Goal: Information Seeking & Learning: Learn about a topic

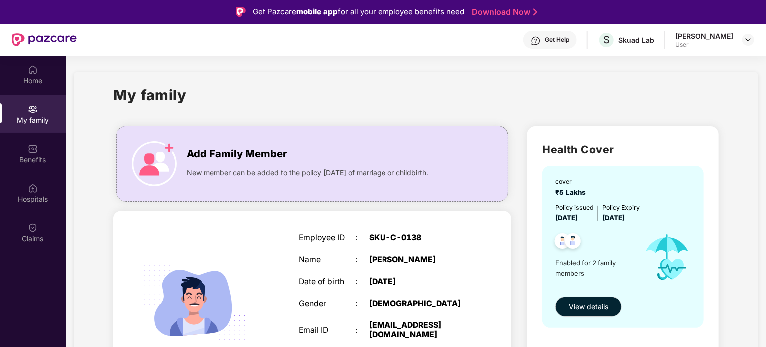
click at [541, 37] on img at bounding box center [536, 41] width 10 height 10
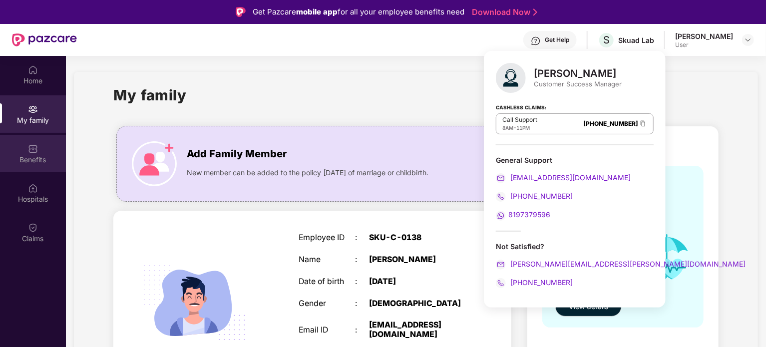
click at [37, 157] on div "Benefits" at bounding box center [33, 160] width 66 height 10
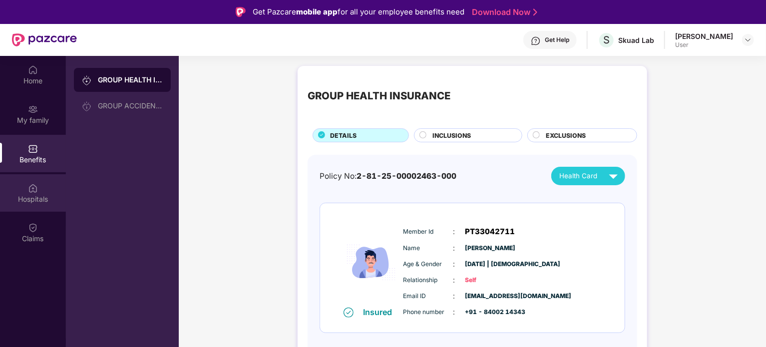
click at [25, 199] on div "Hospitals" at bounding box center [33, 199] width 66 height 10
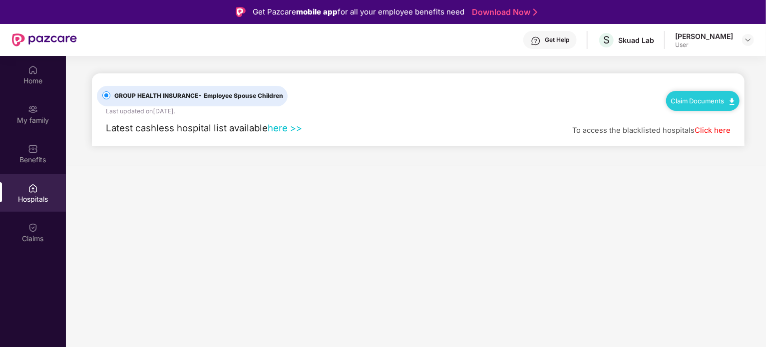
click at [283, 125] on link "here >>" at bounding box center [285, 127] width 34 height 11
click at [549, 35] on div "Get Help" at bounding box center [549, 40] width 53 height 18
click at [427, 179] on main "GROUP HEALTH INSURANCE - Employee Spouse Children Last updated on [DATE] . Clai…" at bounding box center [416, 229] width 700 height 347
click at [749, 40] on img at bounding box center [748, 40] width 8 height 8
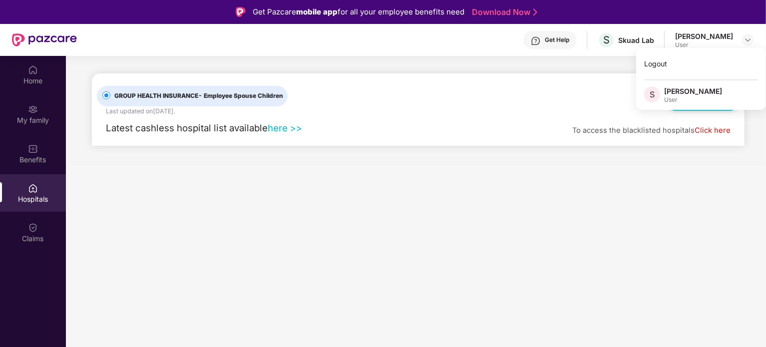
click at [544, 65] on main "GROUP HEALTH INSURANCE - Employee Spouse Children Last updated on [DATE] . Clai…" at bounding box center [416, 111] width 700 height 110
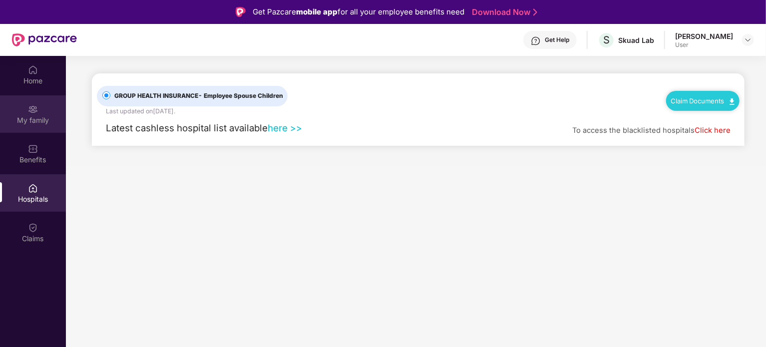
click at [43, 112] on div "My family" at bounding box center [33, 113] width 66 height 37
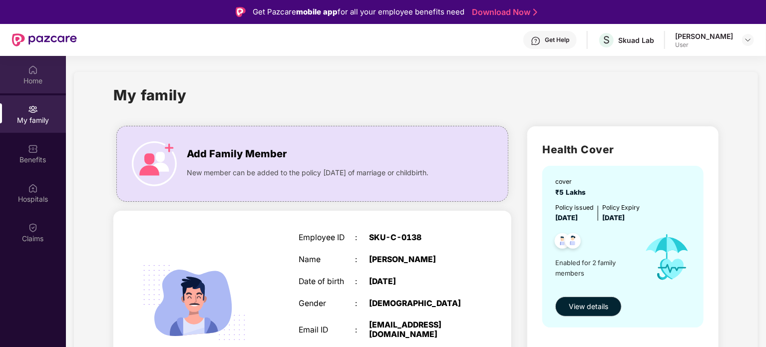
click at [31, 76] on div "Home" at bounding box center [33, 81] width 66 height 10
